Goal: Check status: Check status

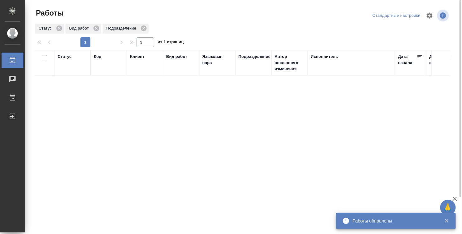
click at [64, 63] on div "Статус" at bounding box center [72, 63] width 29 height 19
click at [69, 62] on div "Статус" at bounding box center [72, 63] width 29 height 19
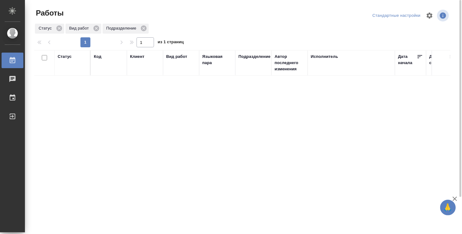
click at [65, 58] on div "Статус" at bounding box center [65, 57] width 14 height 6
click at [68, 80] on div "Подбор" at bounding box center [67, 75] width 18 height 17
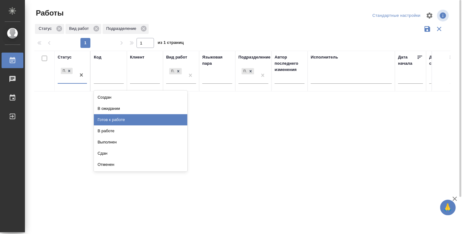
click at [106, 121] on div "Готов к работе" at bounding box center [141, 119] width 94 height 11
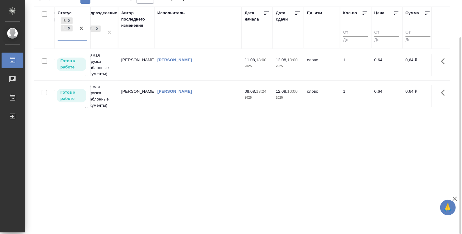
scroll to position [0, 130]
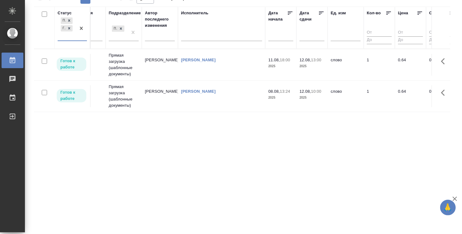
click at [222, 76] on td "[PERSON_NAME]" at bounding box center [221, 65] width 87 height 22
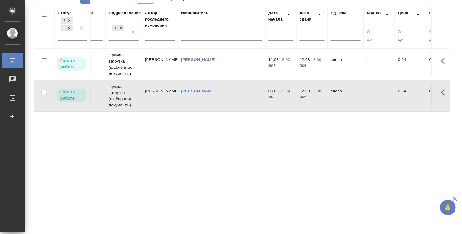
click at [222, 75] on td "[PERSON_NAME]" at bounding box center [221, 65] width 87 height 22
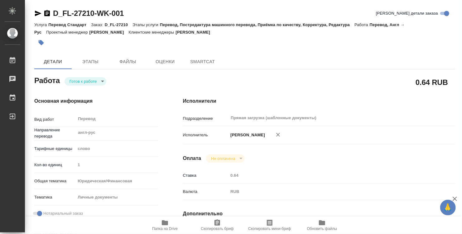
type textarea "x"
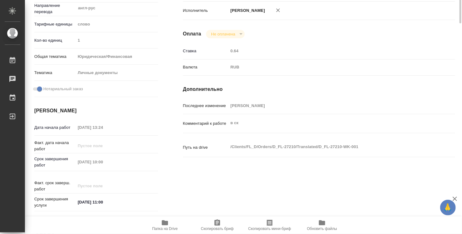
type textarea "x"
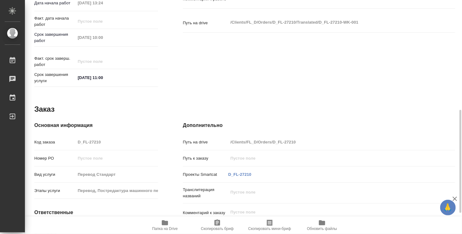
type textarea "x"
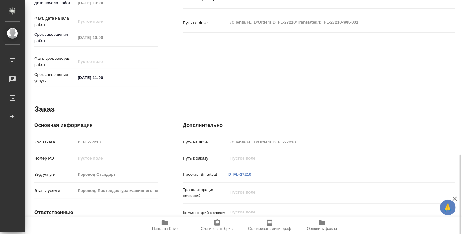
scroll to position [297, 0]
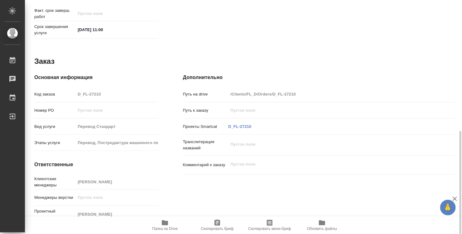
type textarea "x"
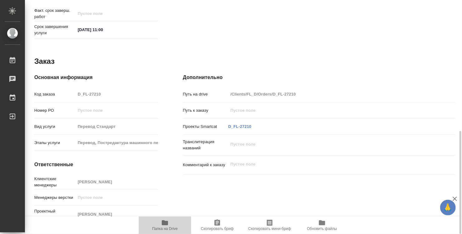
click at [163, 223] on icon "button" at bounding box center [165, 223] width 6 height 5
